Goal: Browse casually: Explore the website without a specific task or goal

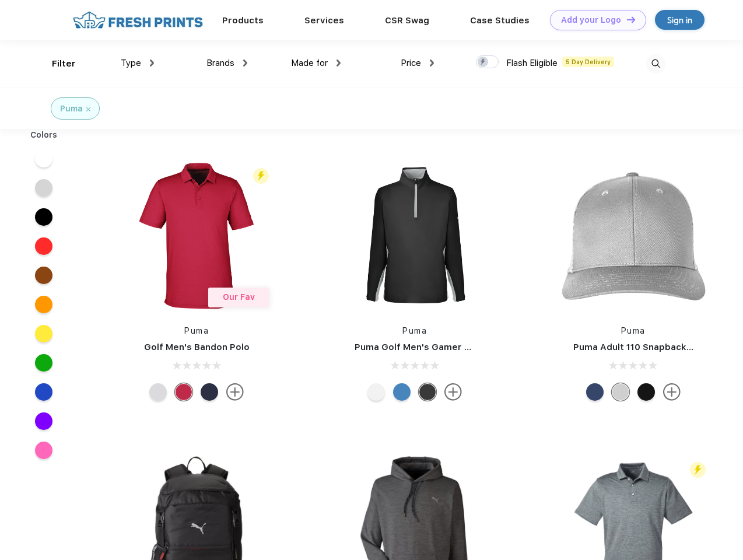
click at [593, 20] on link "Add your Logo Design Tool" at bounding box center [598, 20] width 96 height 20
click at [0, 0] on div "Design Tool" at bounding box center [0, 0] width 0 height 0
click at [625, 19] on link "Add your Logo Design Tool" at bounding box center [598, 20] width 96 height 20
click at [56, 64] on div "Filter" at bounding box center [64, 63] width 24 height 13
click at [138, 63] on span "Type" at bounding box center [131, 63] width 20 height 10
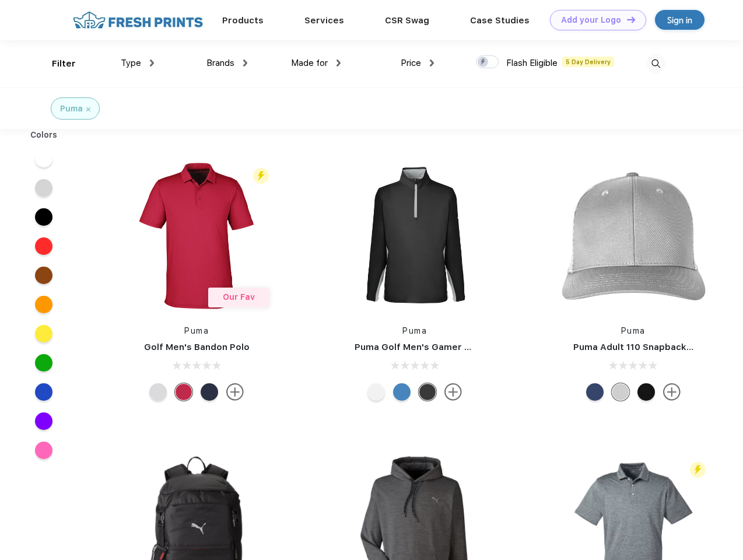
click at [227, 63] on span "Brands" at bounding box center [220, 63] width 28 height 10
click at [316, 63] on span "Made for" at bounding box center [309, 63] width 37 height 10
click at [417, 63] on span "Price" at bounding box center [410, 63] width 20 height 10
click at [487, 62] on div at bounding box center [487, 61] width 23 height 13
click at [483, 62] on input "checkbox" at bounding box center [480, 59] width 8 height 8
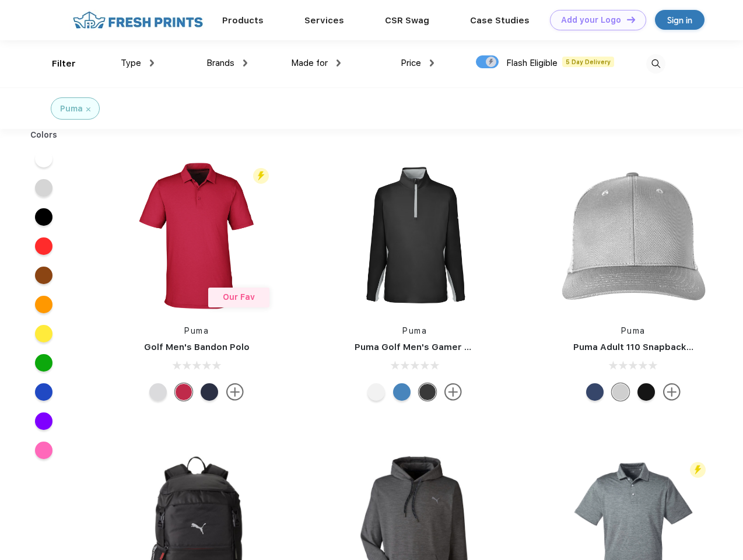
click at [655, 64] on img at bounding box center [655, 63] width 19 height 19
